Goal: Transaction & Acquisition: Purchase product/service

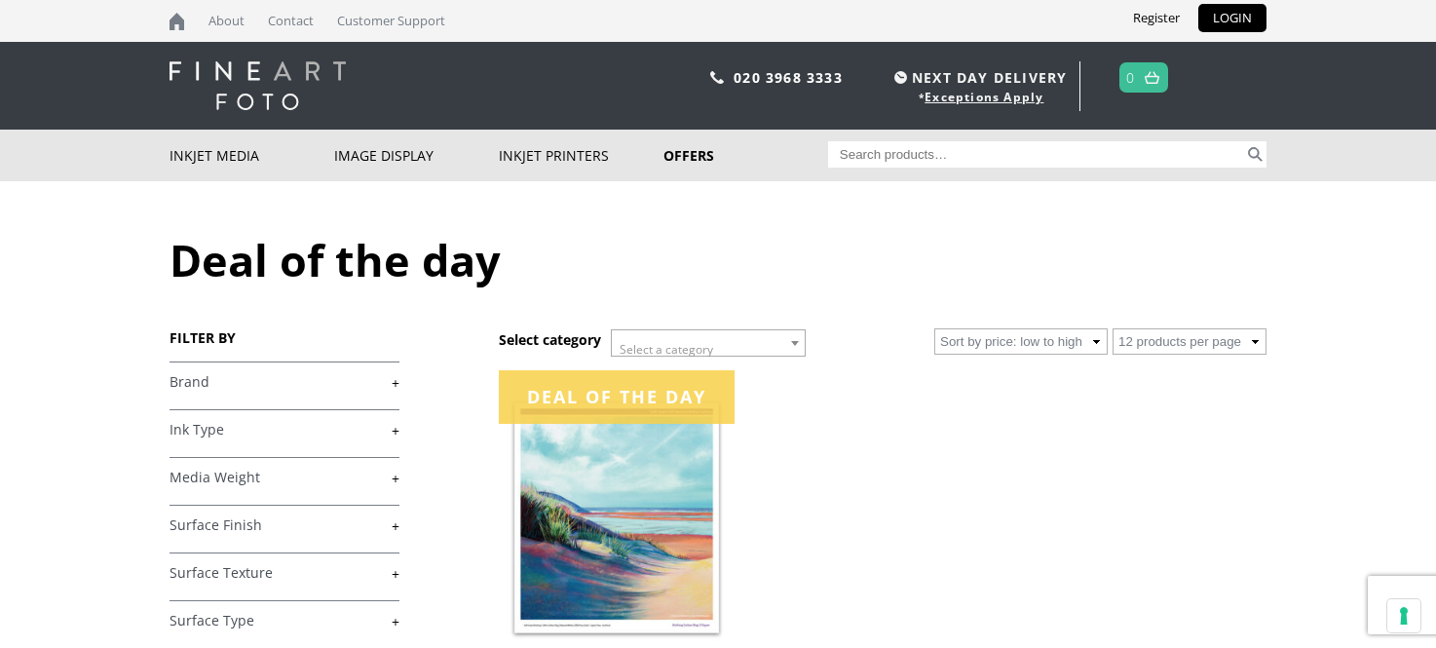
scroll to position [436, 0]
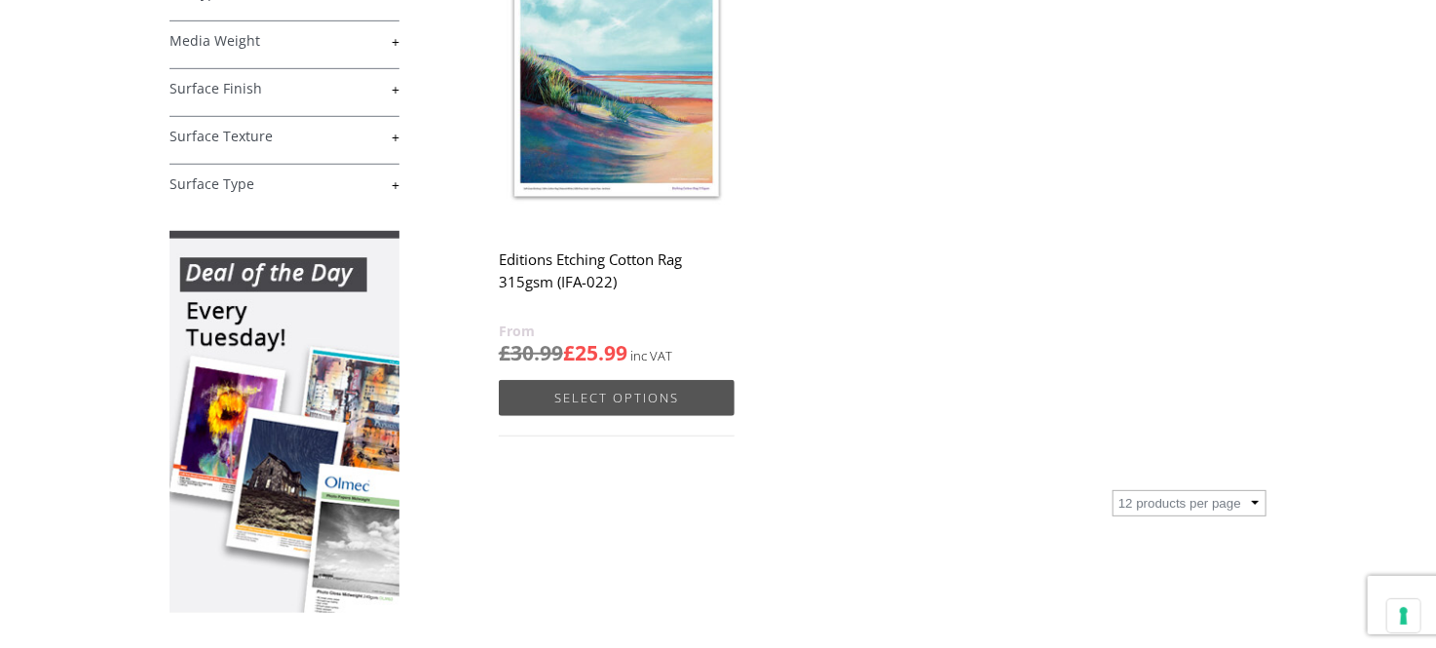
click at [633, 380] on link "Select options" at bounding box center [617, 398] width 236 height 36
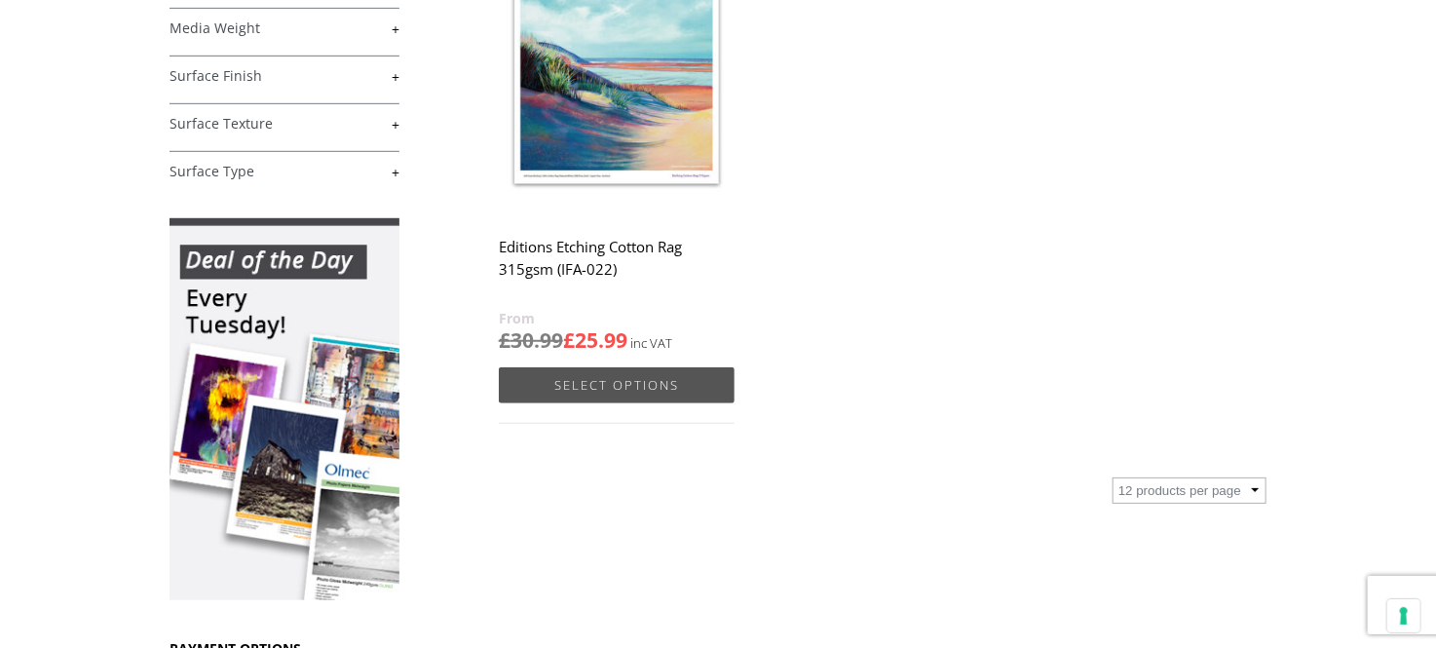
scroll to position [0, 0]
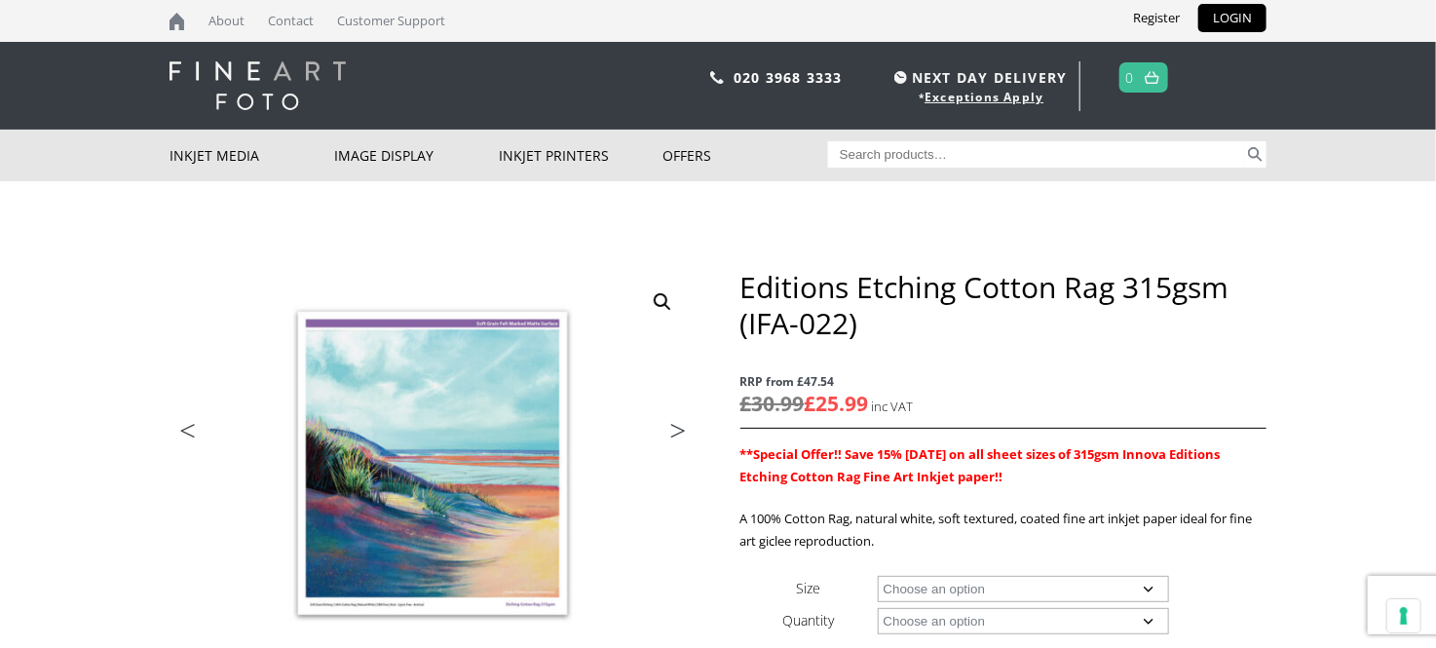
click at [248, 76] on img at bounding box center [257, 85] width 176 height 49
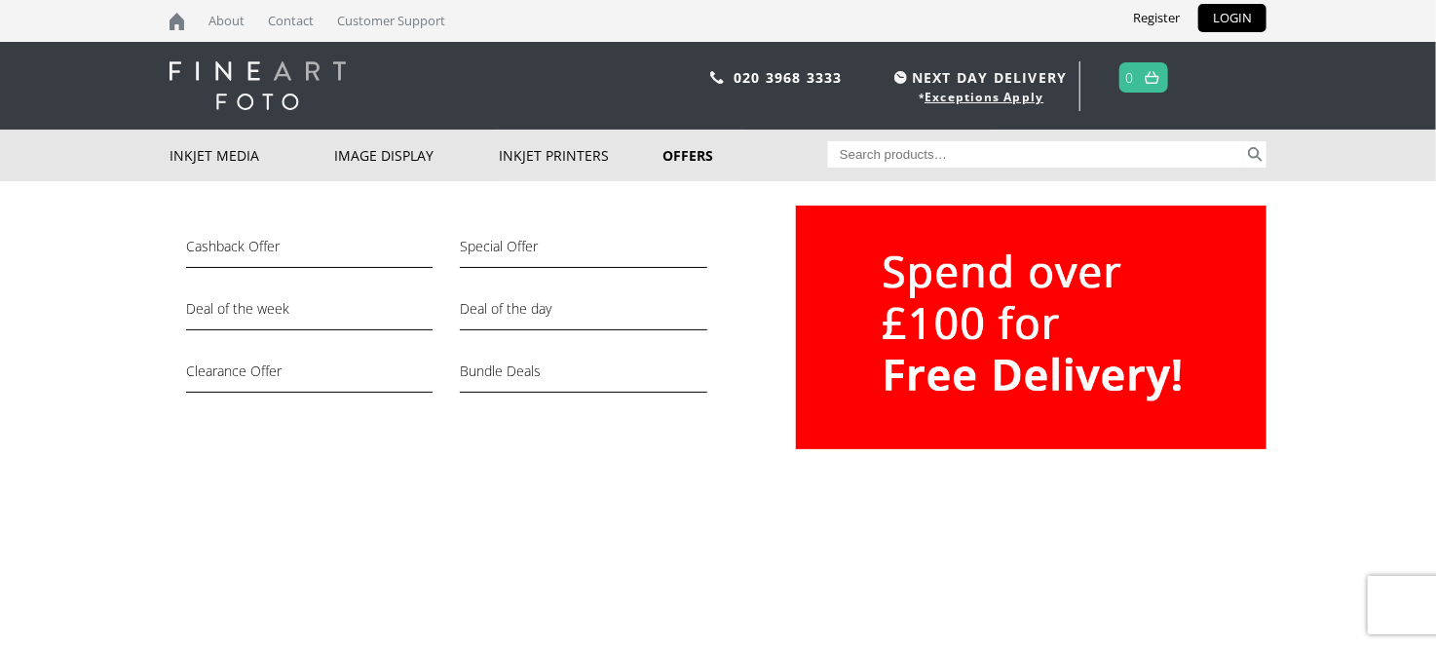
click at [764, 181] on div "Cashback Offer Special Offer Deal of the week Deal of the day Clearance Offer B…" at bounding box center [717, 327] width 1097 height 292
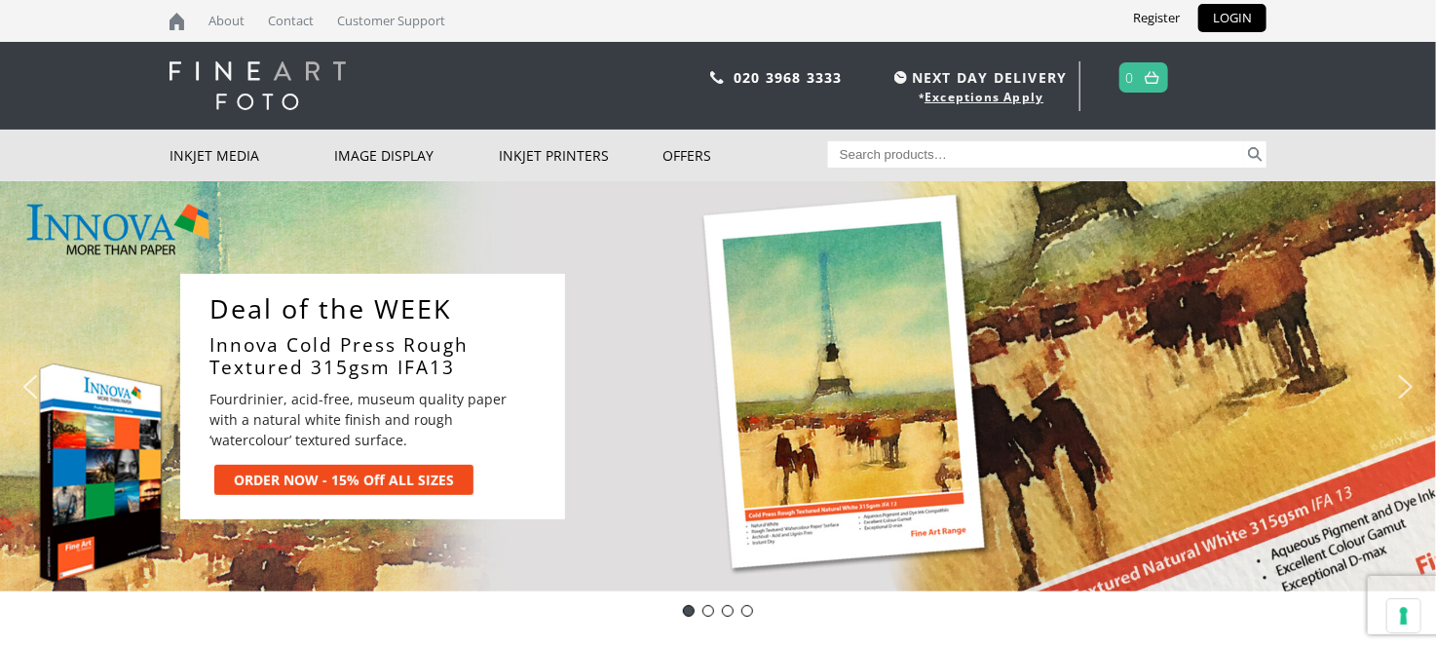
click at [1408, 391] on img "next arrow" at bounding box center [1405, 386] width 31 height 31
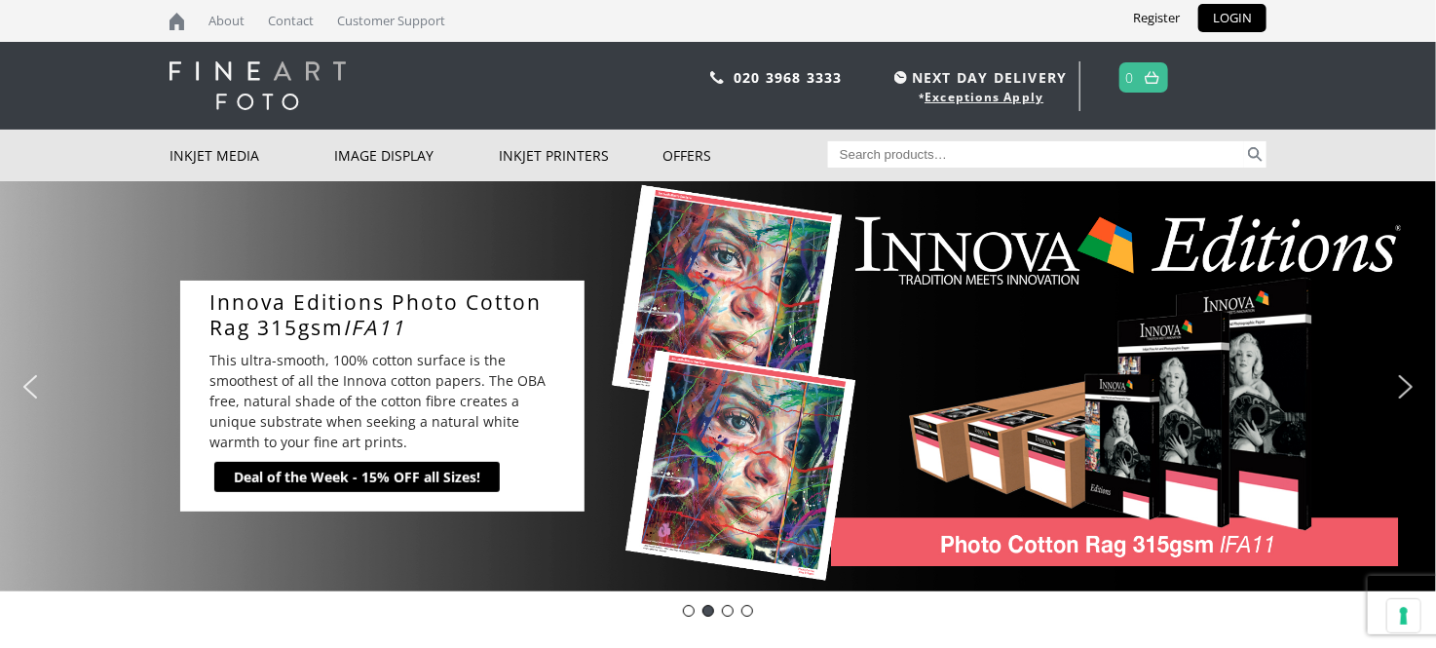
click at [1408, 392] on img "next arrow" at bounding box center [1405, 386] width 31 height 31
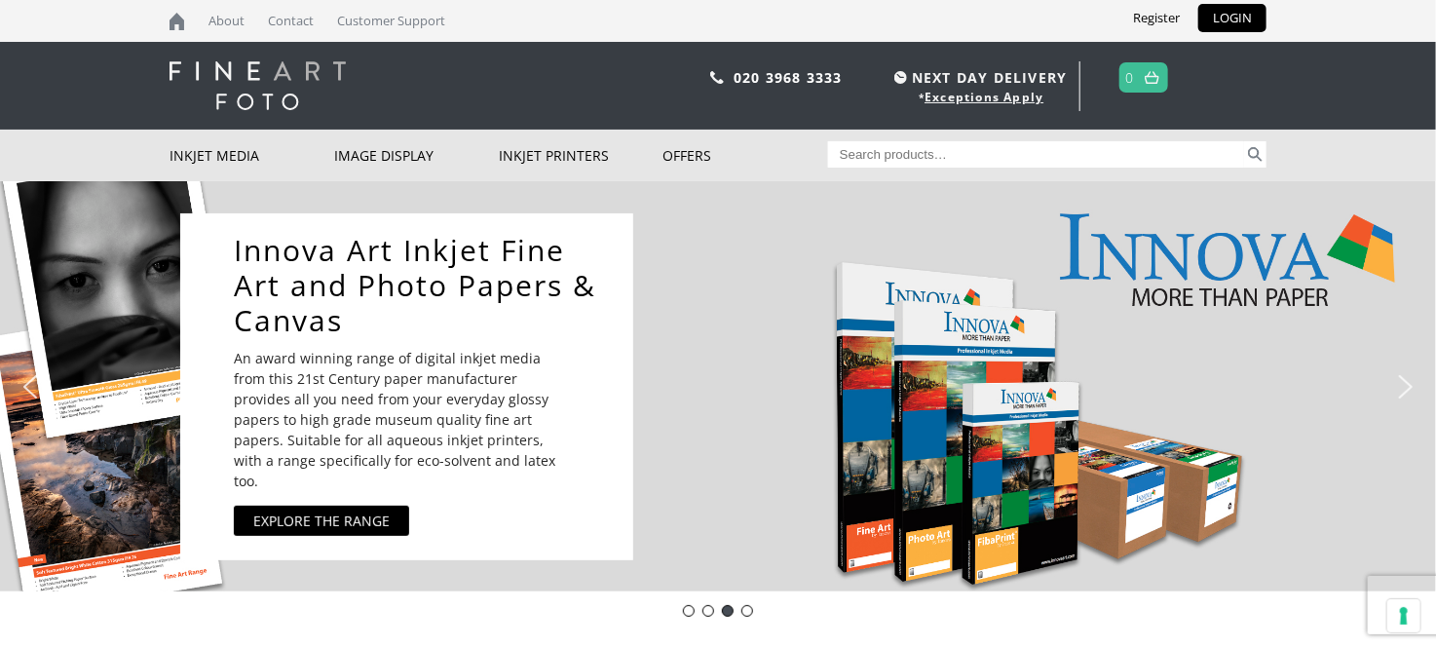
click at [1408, 392] on img "next arrow" at bounding box center [1405, 386] width 31 height 31
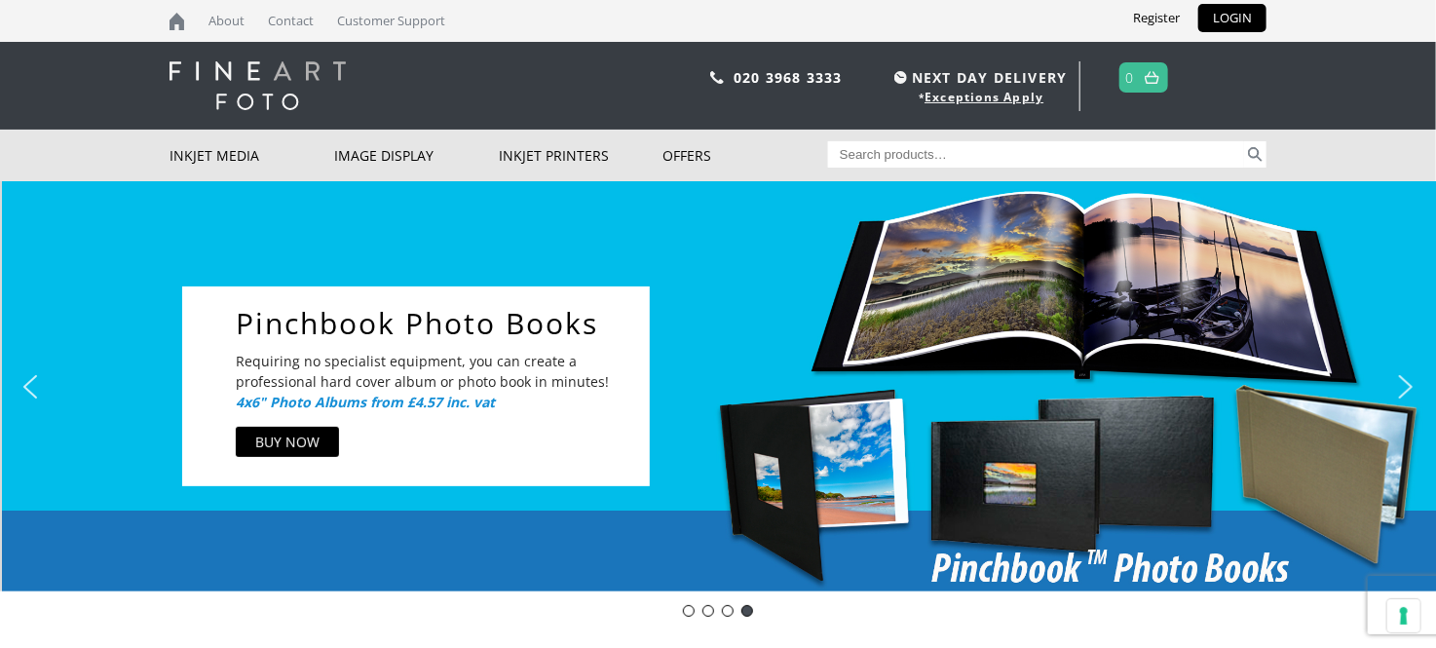
click at [1408, 392] on img "next arrow" at bounding box center [1405, 386] width 31 height 31
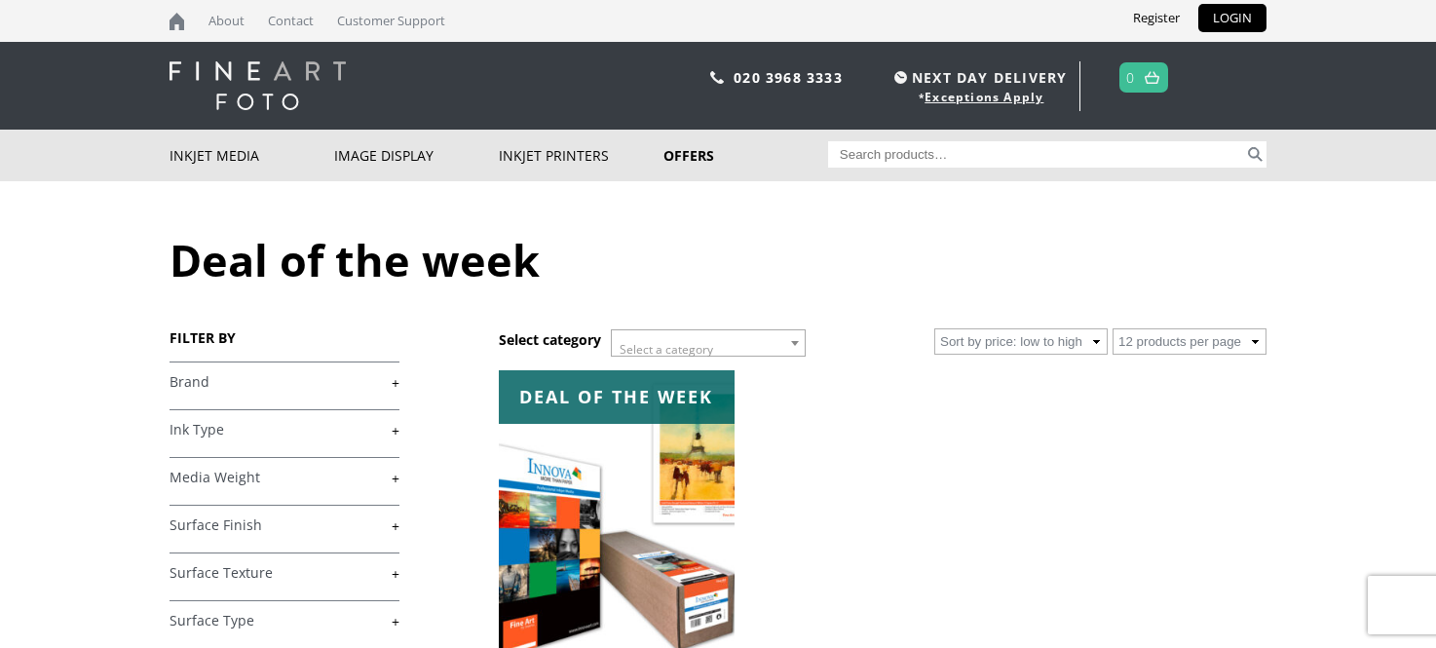
scroll to position [113, 0]
